Goal: Task Accomplishment & Management: Use online tool/utility

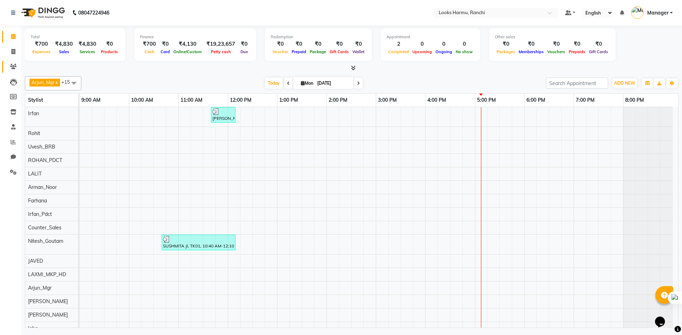
click at [14, 62] on link "Clients" at bounding box center [10, 67] width 17 height 12
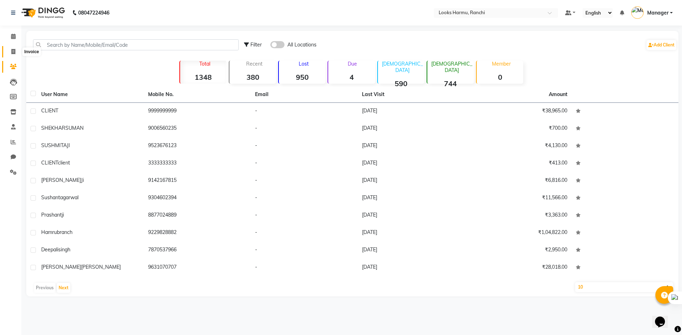
click at [7, 49] on span at bounding box center [13, 52] width 12 height 8
select select "service"
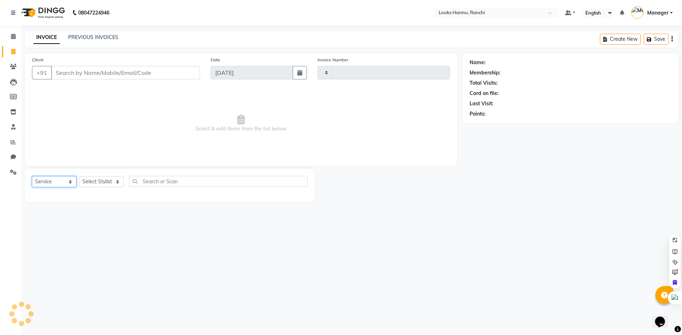
drag, startPoint x: 50, startPoint y: 178, endPoint x: 50, endPoint y: 186, distance: 8.2
click at [50, 178] on select "Select Service Product Membership Package Voucher Prepaid Gift Card" at bounding box center [54, 181] width 44 height 11
type input "1141"
select select "6247"
click at [32, 176] on select "Select Service Product Membership Package Voucher Prepaid Gift Card" at bounding box center [54, 181] width 44 height 11
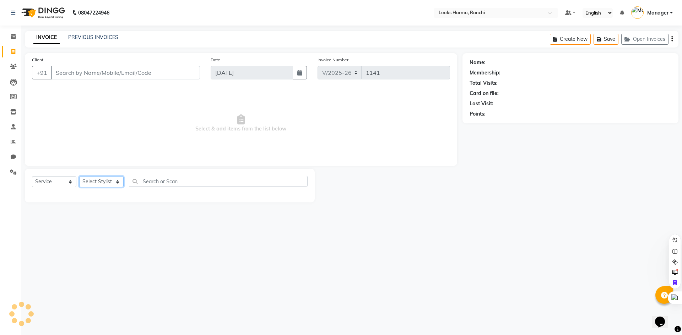
drag, startPoint x: 109, startPoint y: 183, endPoint x: 93, endPoint y: 181, distance: 15.3
click at [109, 183] on select "Select Stylist" at bounding box center [101, 181] width 44 height 11
click at [62, 180] on select "Select Service Product Membership Package Voucher Prepaid Gift Card" at bounding box center [54, 181] width 44 height 11
click at [32, 176] on select "Select Service Product Membership Package Voucher Prepaid Gift Card" at bounding box center [54, 181] width 44 height 11
click at [101, 183] on select "Select Stylist" at bounding box center [101, 181] width 44 height 11
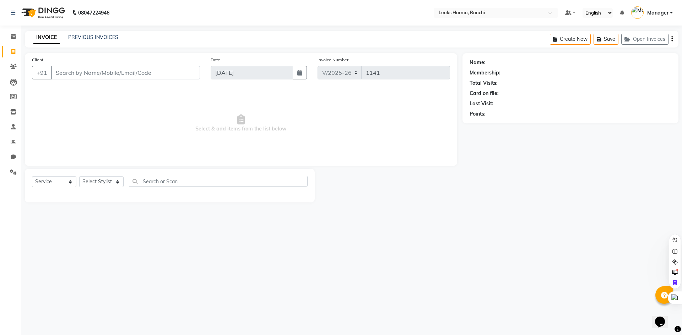
select select "V"
select select "47538"
select select "6247"
select select "V"
select select "47538"
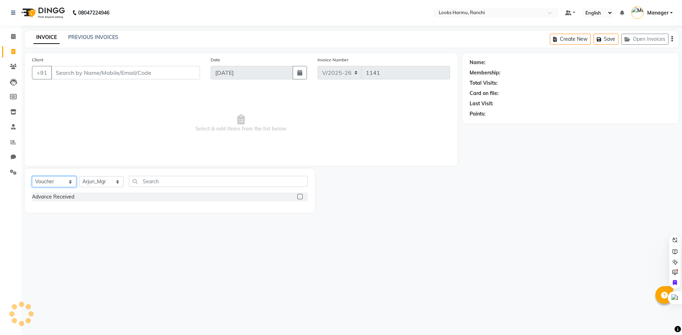
click at [45, 184] on select "Select Service Product Membership Package Voucher Prepaid Gift Card" at bounding box center [54, 181] width 44 height 11
select select "service"
click at [32, 176] on select "Select Service Product Membership Package Voucher Prepaid Gift Card" at bounding box center [54, 181] width 44 height 11
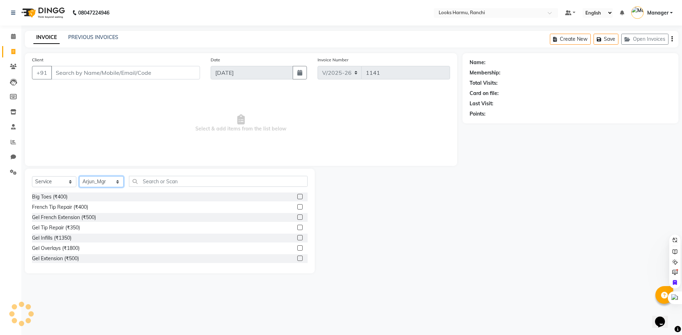
click at [94, 181] on select "Select Stylist Aditya_Singh Aishwarya Gautam Anny Arjun_Mgr Arman_Noor Counter_…" at bounding box center [101, 181] width 44 height 11
select select "47147"
click at [79, 176] on select "Select Stylist Aditya_Singh Aishwarya Gautam Anny Arjun_Mgr Arman_Noor Counter_…" at bounding box center [101, 181] width 44 height 11
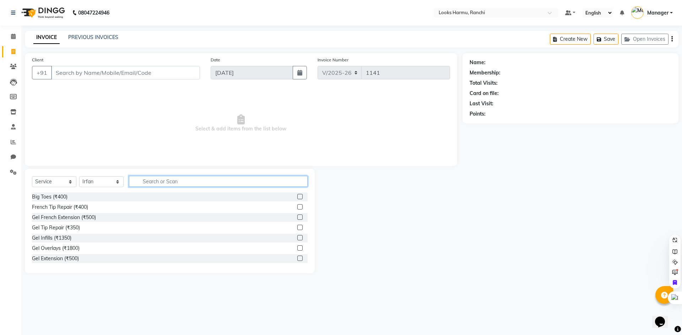
click at [151, 180] on input "text" at bounding box center [218, 181] width 179 height 11
type input "c"
type input "b"
type input "cut"
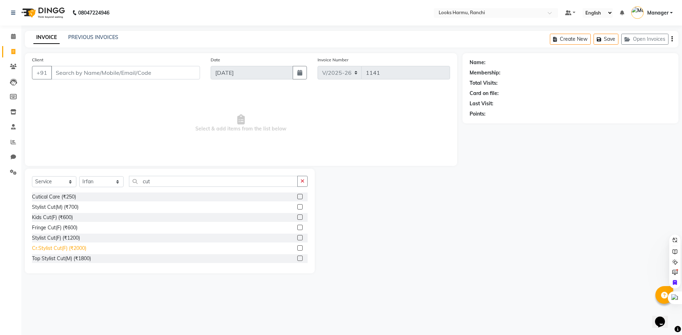
click at [83, 247] on div "Cr.Stylist Cut(F) (₹2000)" at bounding box center [59, 248] width 54 height 7
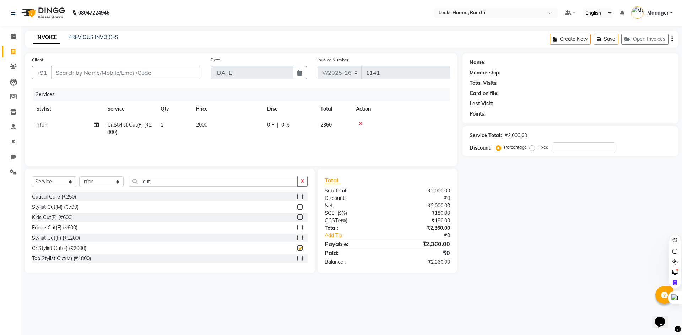
checkbox input "false"
click at [204, 128] on span "2000" at bounding box center [201, 125] width 11 height 6
select select "47147"
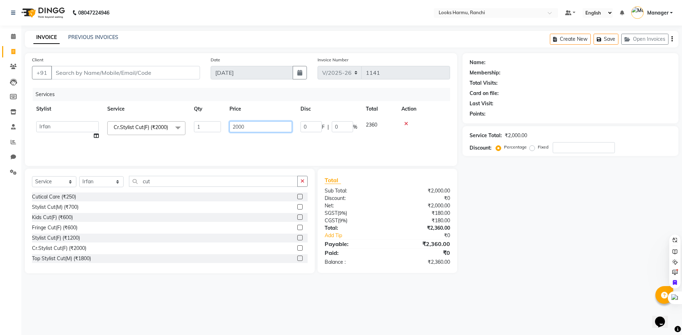
click at [255, 126] on input "2000" at bounding box center [260, 126] width 62 height 11
type input "1500"
click at [236, 46] on div "INVOICE PREVIOUS INVOICES Create New Save Open Invoices" at bounding box center [351, 39] width 653 height 17
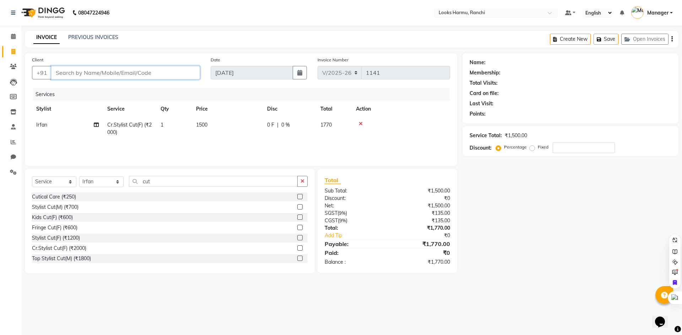
click at [89, 76] on input "Client" at bounding box center [125, 72] width 149 height 13
